Goal: Register for event/course

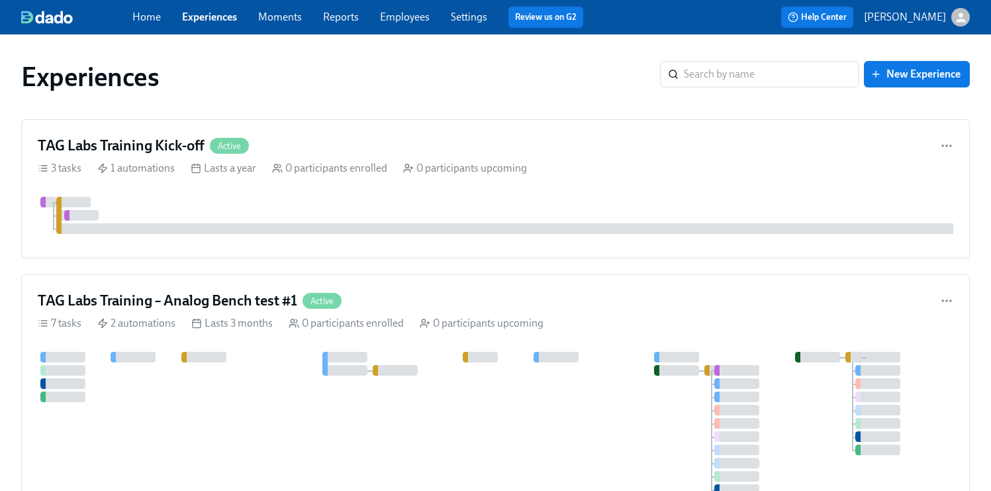
click at [427, 18] on link "Employees" at bounding box center [405, 17] width 50 height 13
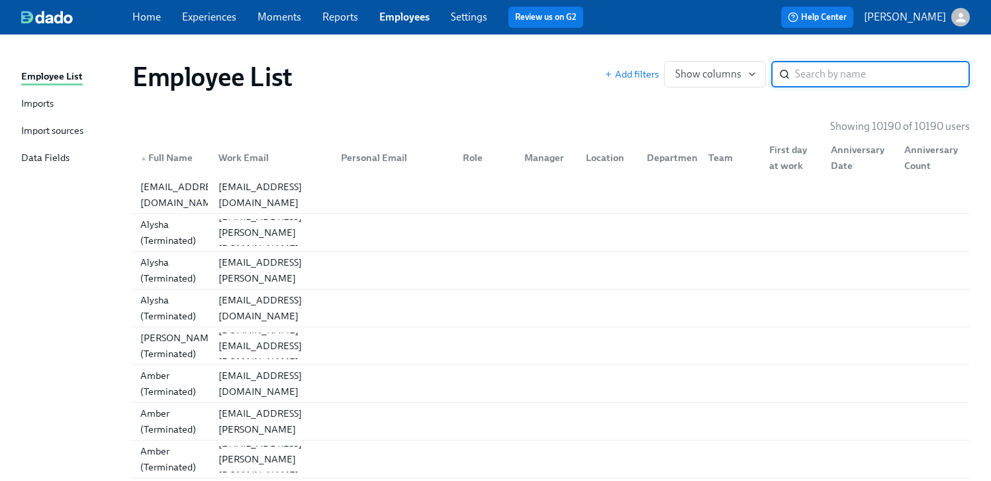
paste input "[PERSON_NAME]"
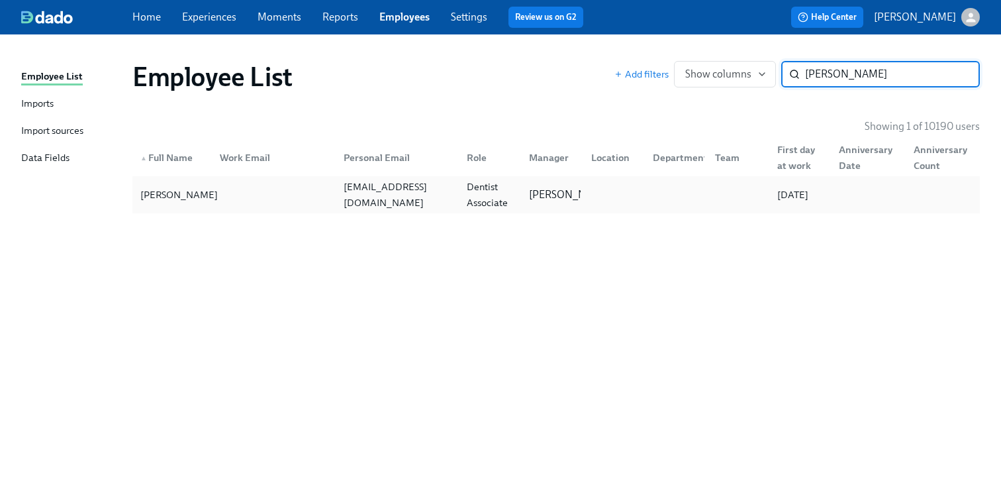
type input "[PERSON_NAME]"
click at [164, 187] on div "[PERSON_NAME]" at bounding box center [179, 195] width 88 height 16
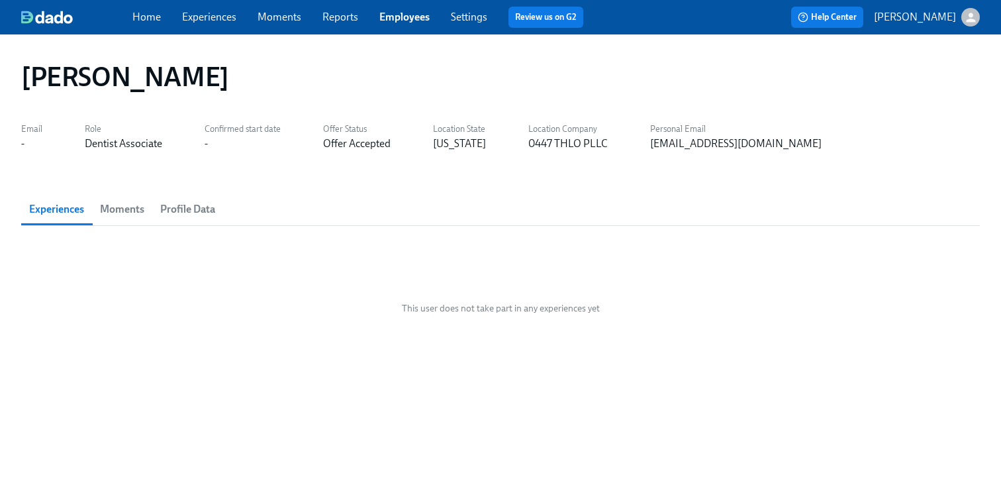
click at [209, 20] on link "Experiences" at bounding box center [209, 17] width 54 height 13
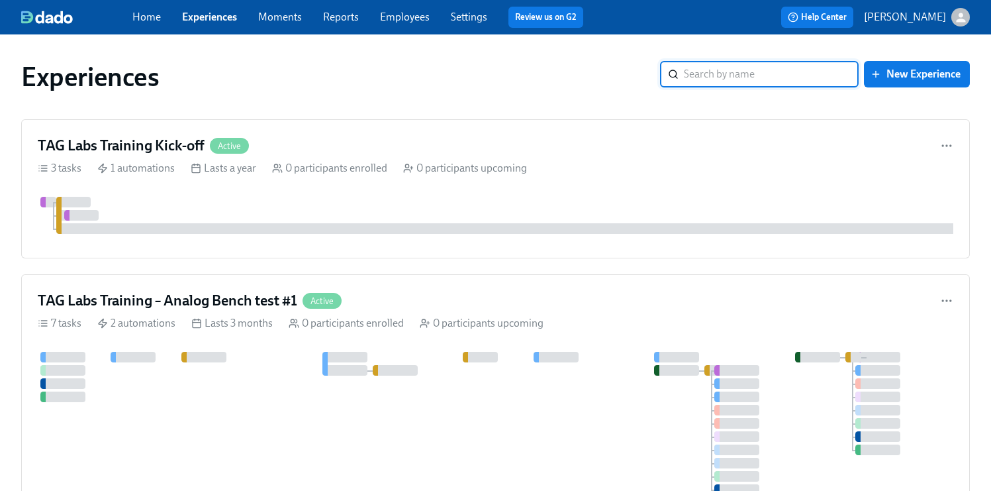
scroll to position [477, 0]
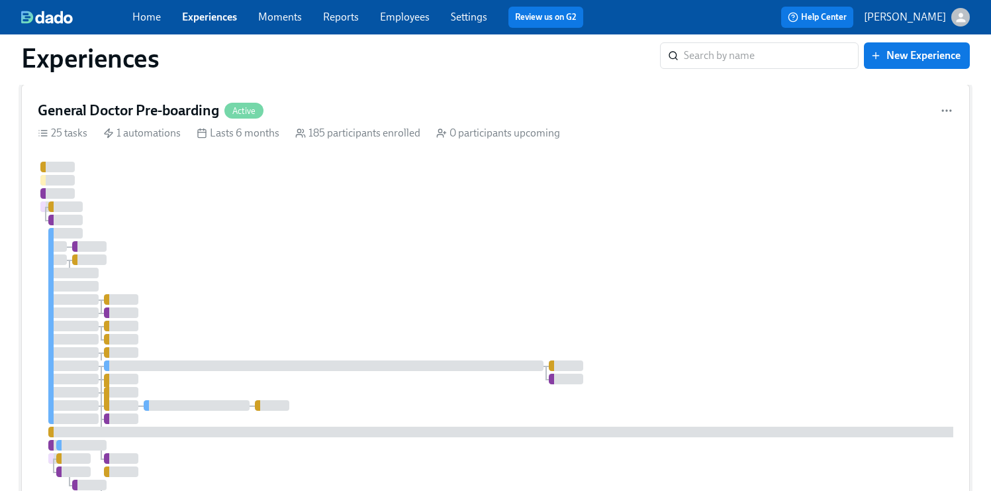
click at [505, 240] on div at bounding box center [789, 359] width 1502 height 395
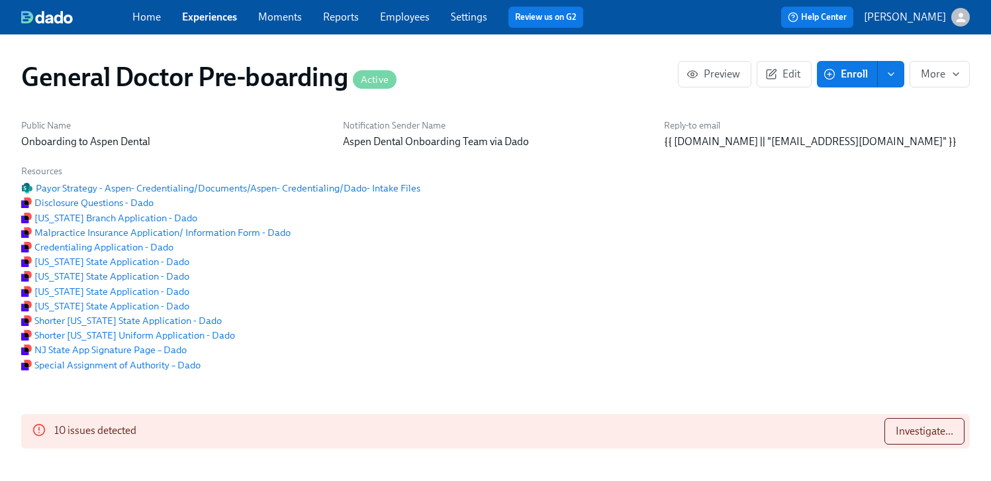
scroll to position [0, 30850]
click at [848, 75] on span "Enroll" at bounding box center [847, 74] width 42 height 13
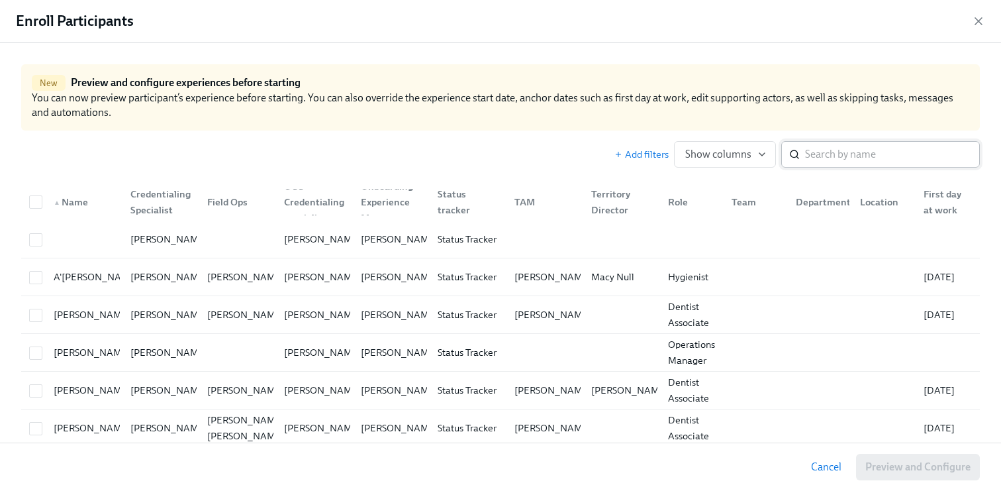
click at [843, 152] on input "search" at bounding box center [892, 154] width 175 height 26
paste input "[PERSON_NAME]"
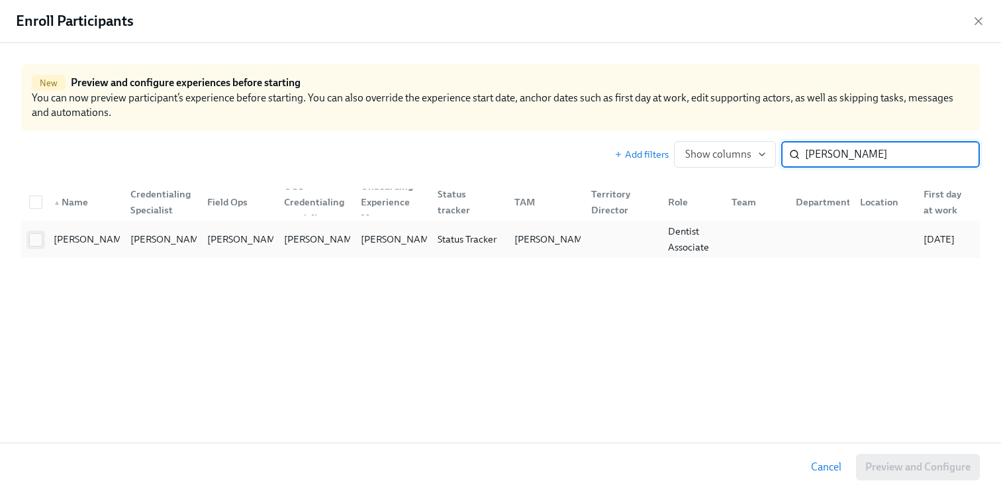
type input "[PERSON_NAME]"
click at [40, 236] on input "checkbox" at bounding box center [36, 240] width 12 height 12
checkbox input "true"
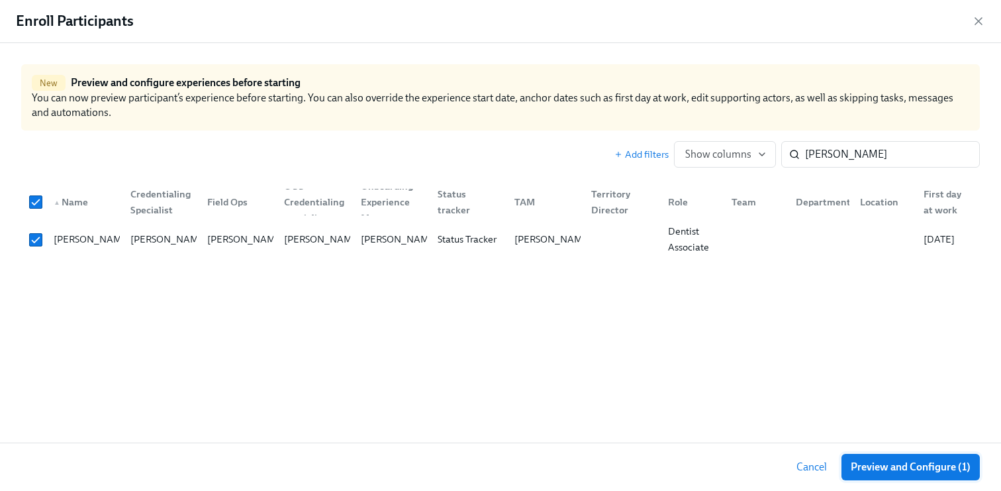
click at [899, 464] on span "Preview and Configure (1)" at bounding box center [911, 466] width 120 height 13
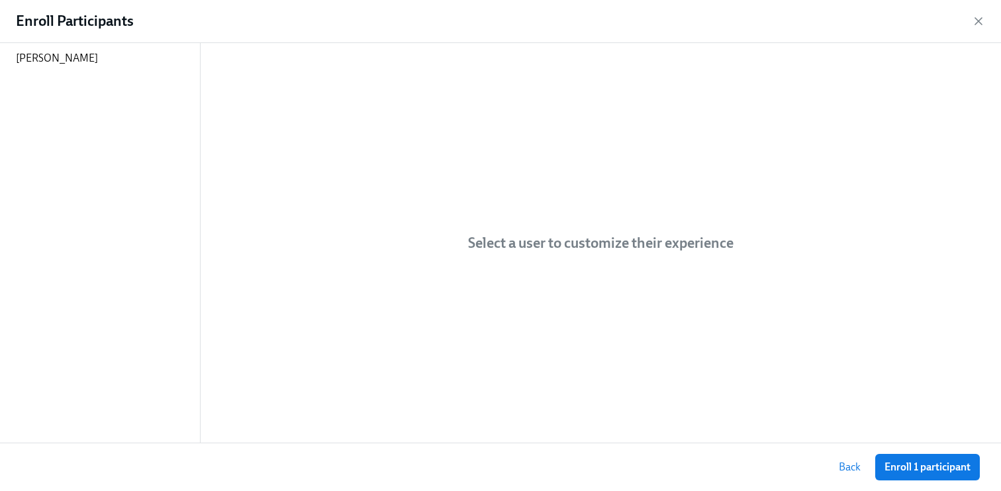
click at [899, 464] on span "Enroll 1 participant" at bounding box center [928, 466] width 86 height 13
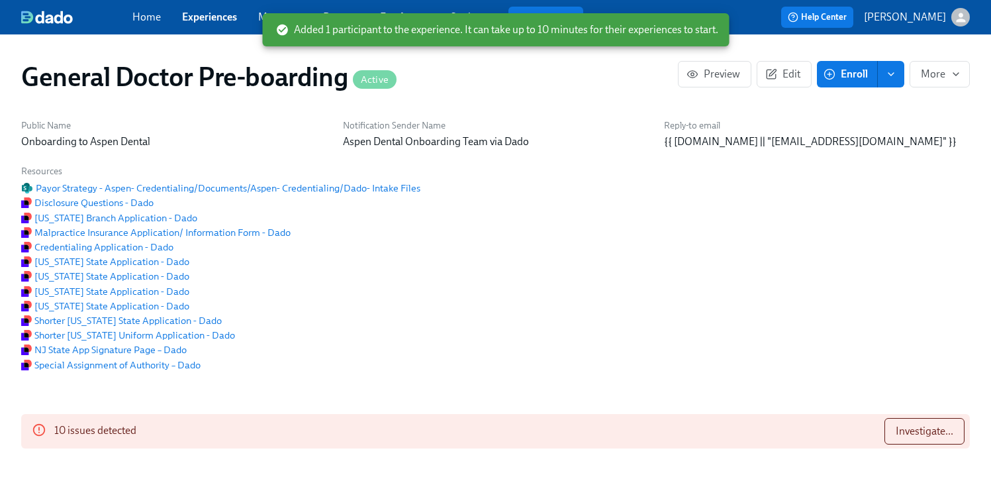
scroll to position [0, 30850]
